Goal: Ask a question

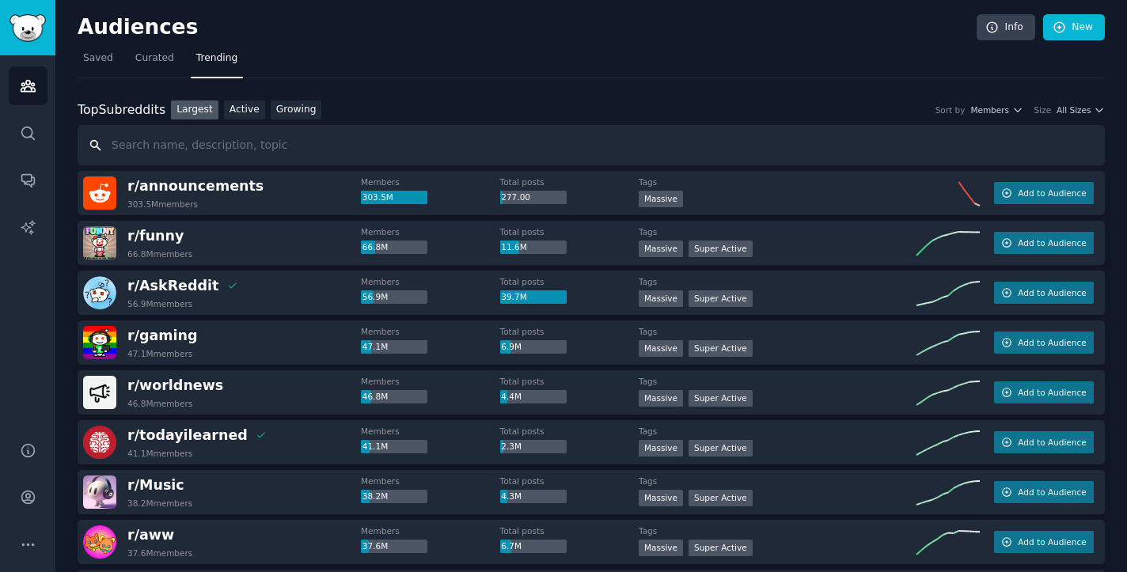
click at [319, 147] on input "text" at bounding box center [591, 145] width 1027 height 40
paste input "chronic disease app"
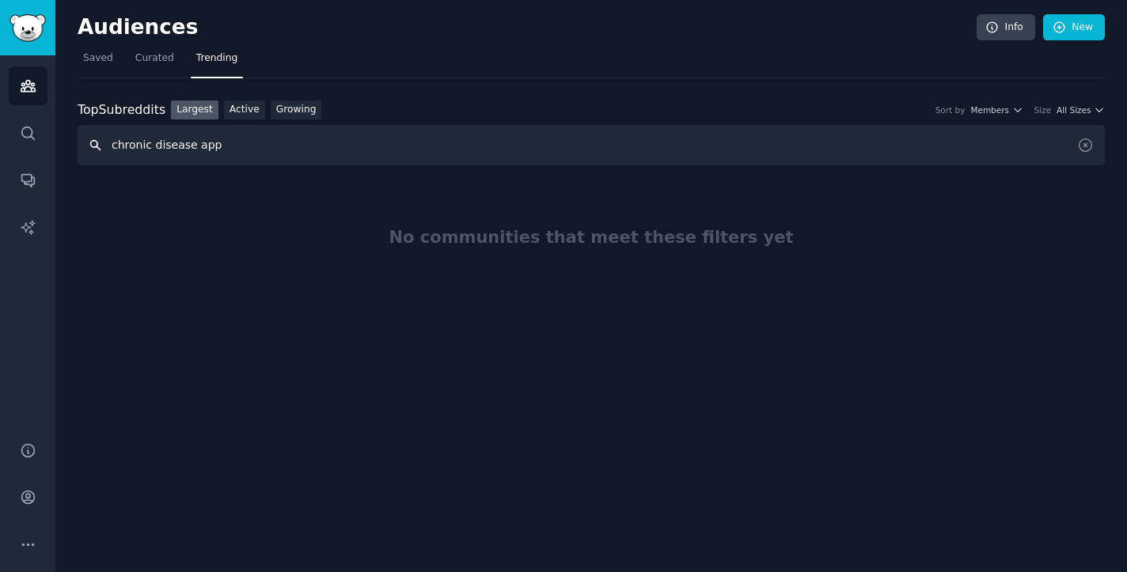
click at [655, 152] on input "chronic disease app" at bounding box center [591, 145] width 1027 height 40
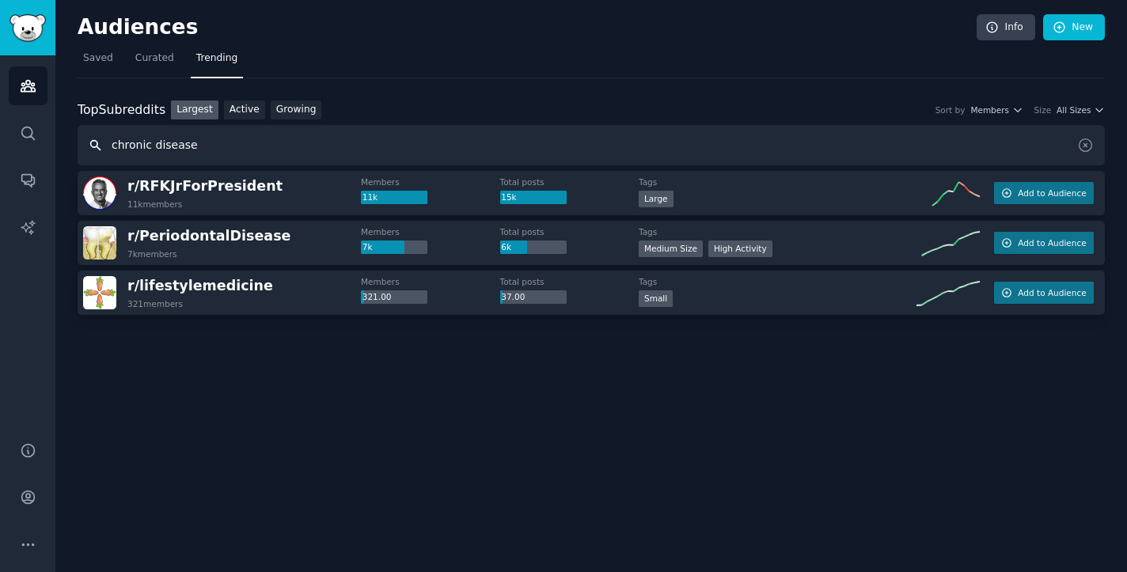
drag, startPoint x: 154, startPoint y: 146, endPoint x: 51, endPoint y: 156, distance: 103.3
click at [51, 156] on div "Advanced Search Audiences Search Conversations AI Reports Help Account More Aud…" at bounding box center [563, 286] width 1127 height 572
click at [156, 138] on input "chronic disease" at bounding box center [591, 145] width 1027 height 40
type input "disease"
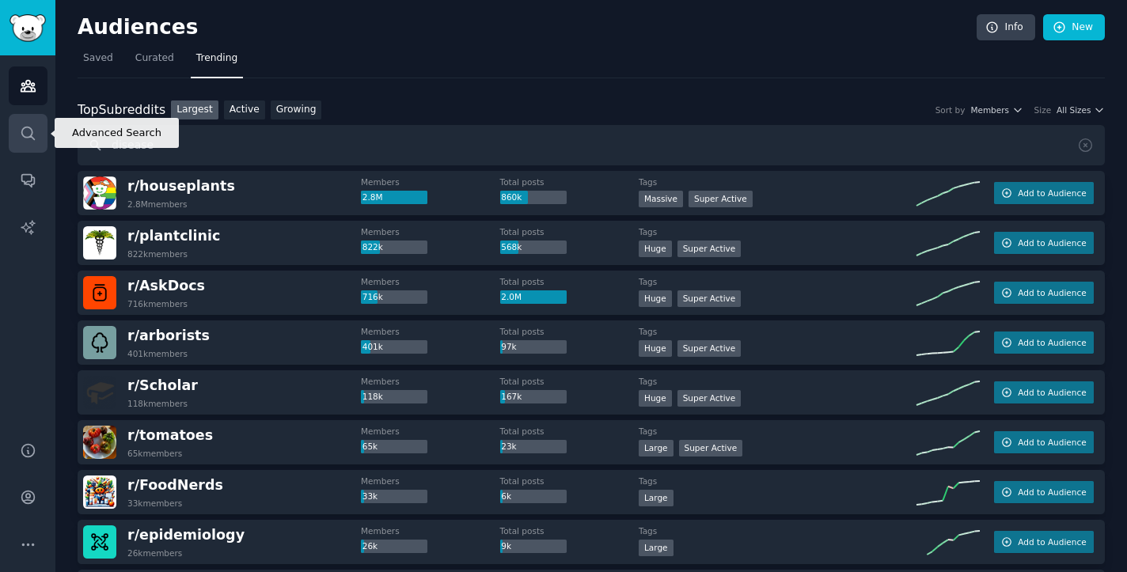
click at [34, 132] on icon "Sidebar" at bounding box center [28, 133] width 17 height 17
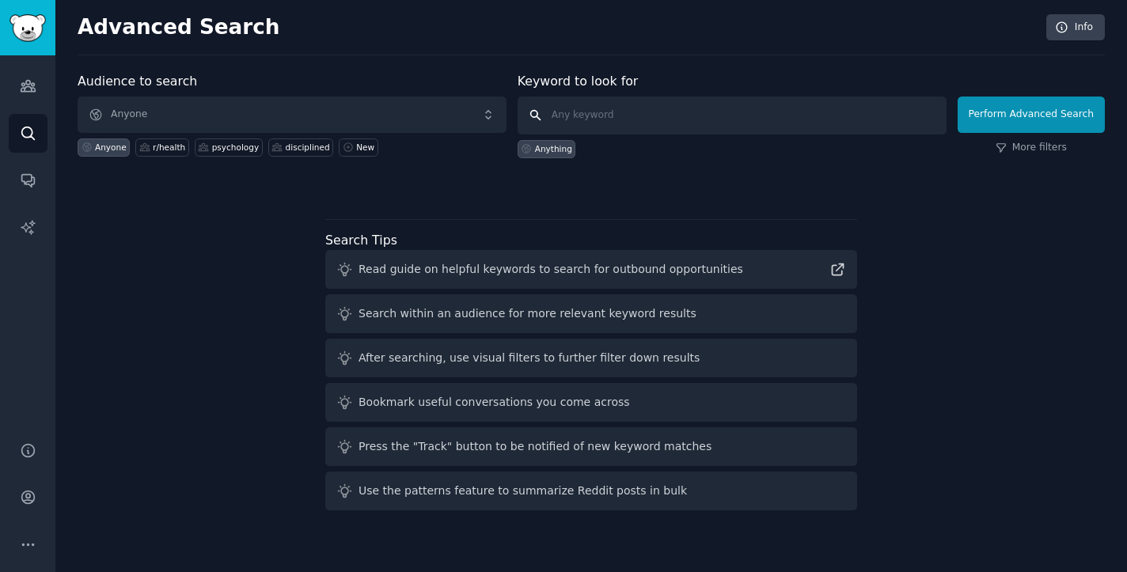
click at [646, 121] on input "text" at bounding box center [731, 116] width 429 height 38
paste input "chronic disease app"
type input "chronic disease"
click at [1033, 114] on button "Perform Advanced Search" at bounding box center [1030, 115] width 147 height 36
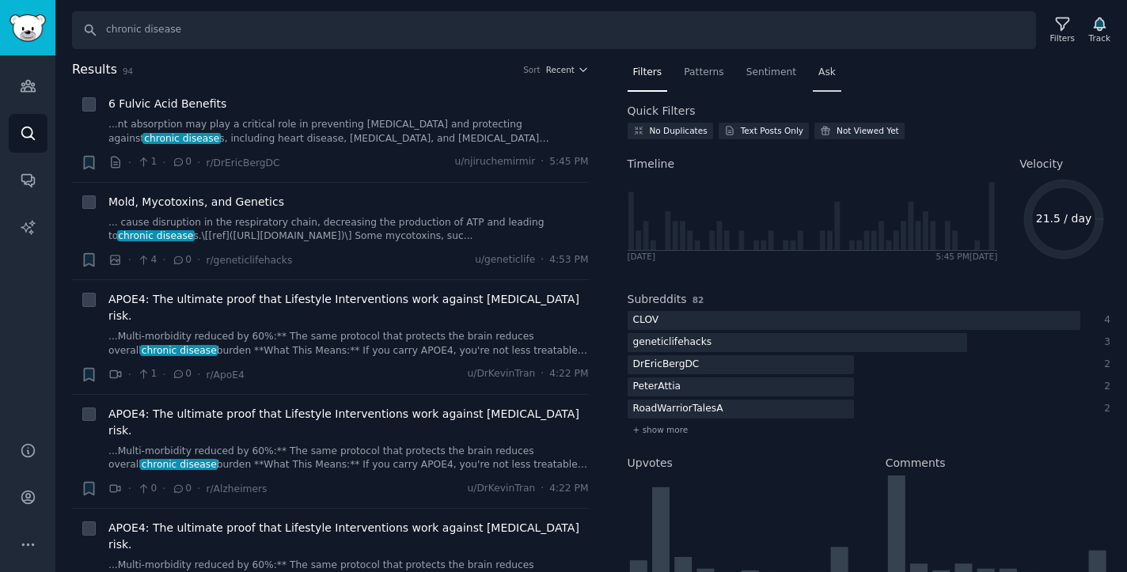
click at [827, 82] on div "Ask" at bounding box center [827, 76] width 28 height 32
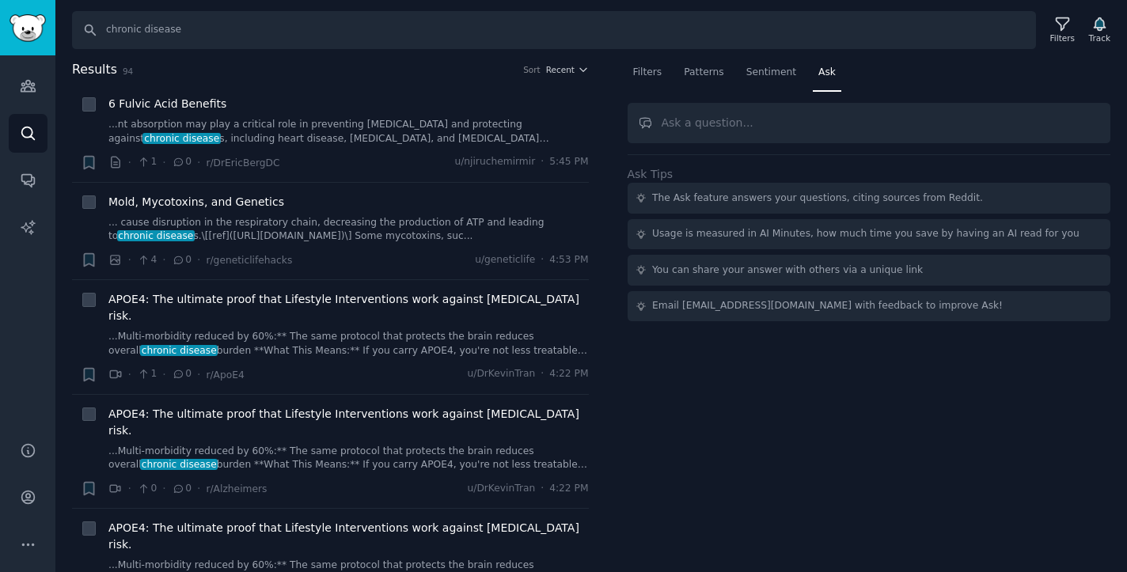
click at [802, 131] on input "text" at bounding box center [868, 123] width 483 height 40
type input "安"
type input "h"
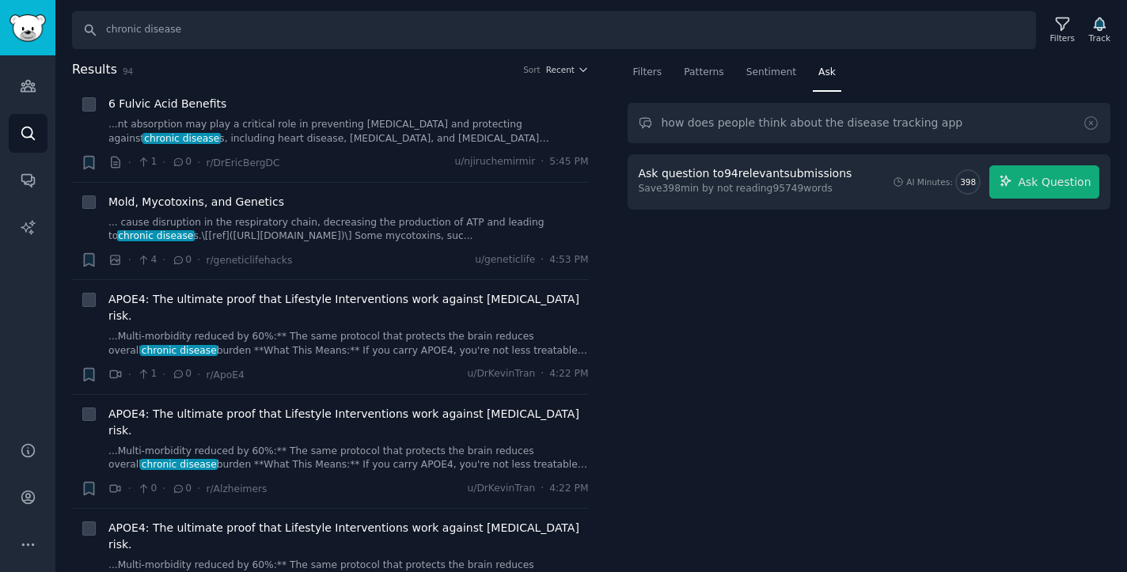
drag, startPoint x: 808, startPoint y: 124, endPoint x: 657, endPoint y: 127, distance: 151.2
click at [657, 127] on input "how does people think about the disease tracking app" at bounding box center [868, 123] width 483 height 40
type input "what's the pain points of disease tracking app"
click at [1045, 184] on span "Ask Question" at bounding box center [1054, 182] width 73 height 17
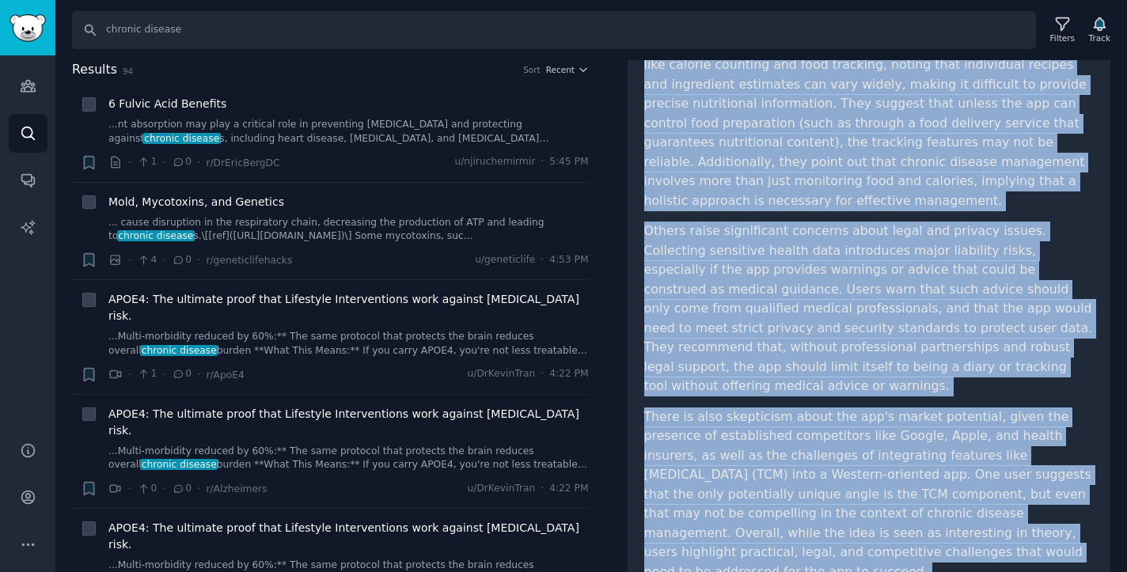
scroll to position [234, 0]
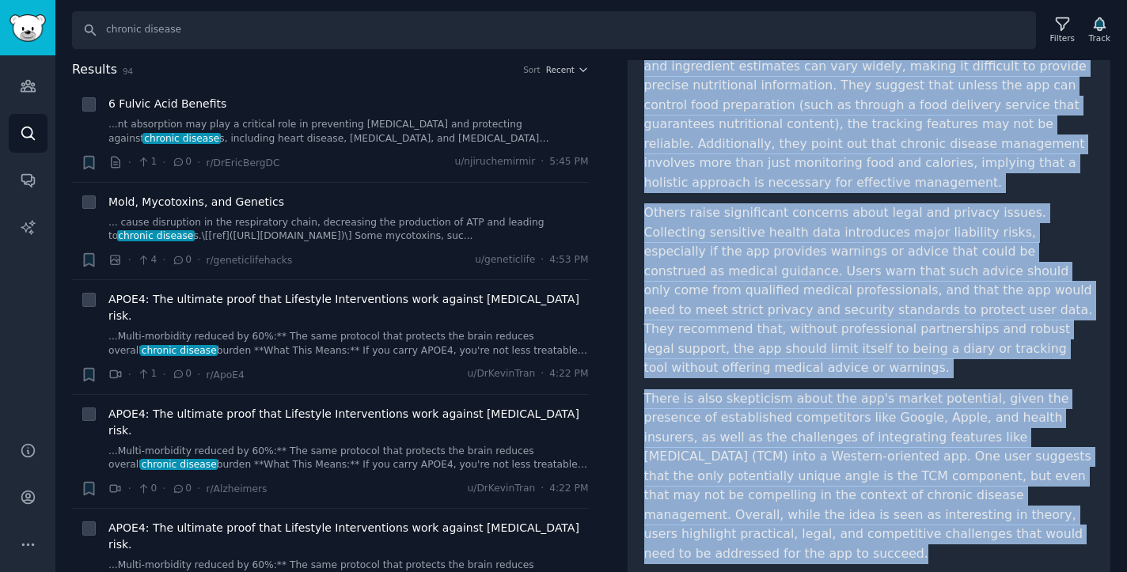
drag, startPoint x: 646, startPoint y: 227, endPoint x: 947, endPoint y: 518, distance: 419.1
click at [947, 518] on div "how does people think about the disease tracking app Share Reddit users have mi…" at bounding box center [868, 255] width 483 height 671
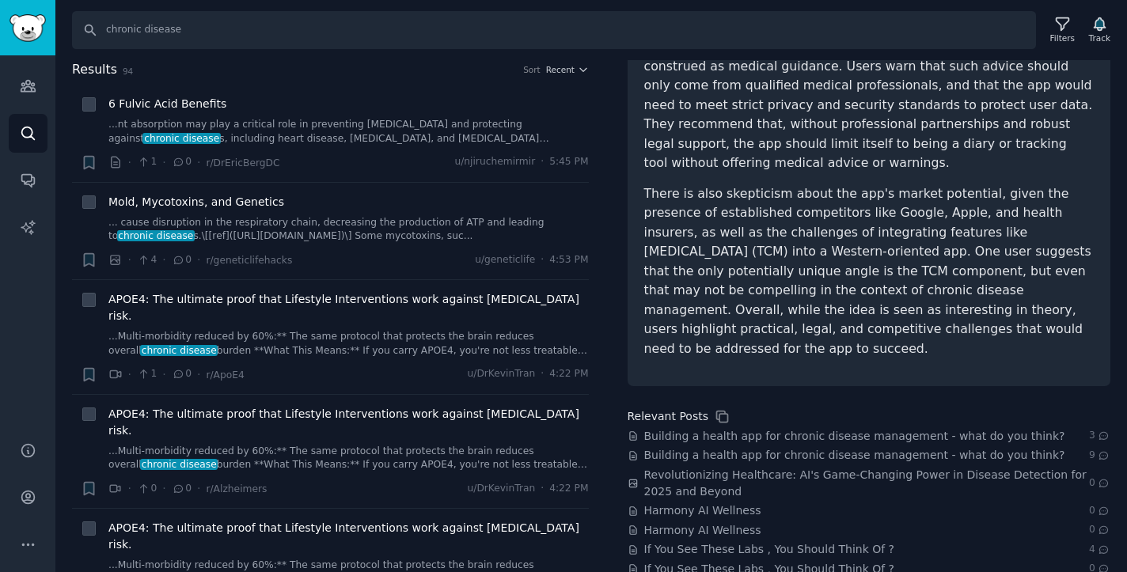
scroll to position [0, 0]
